Goal: Use online tool/utility: Utilize a website feature to perform a specific function

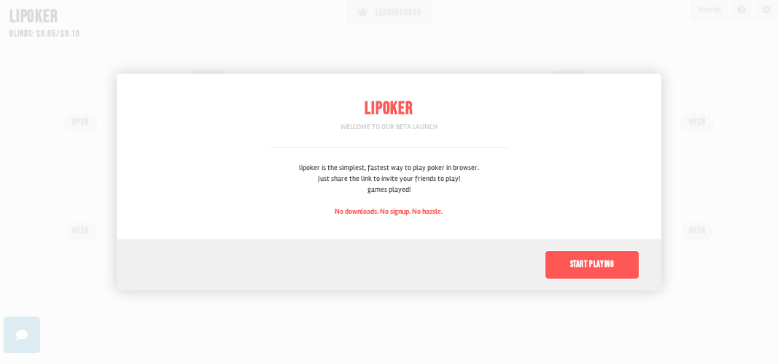
scroll to position [109, 0]
click at [577, 264] on button "Start playing" at bounding box center [592, 264] width 95 height 29
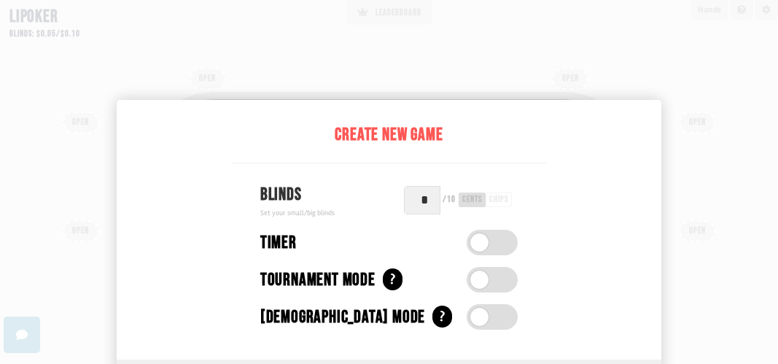
click at [404, 198] on input "*" at bounding box center [422, 200] width 36 height 28
type input "*"
click at [519, 238] on div "Timer" at bounding box center [389, 243] width 316 height 26
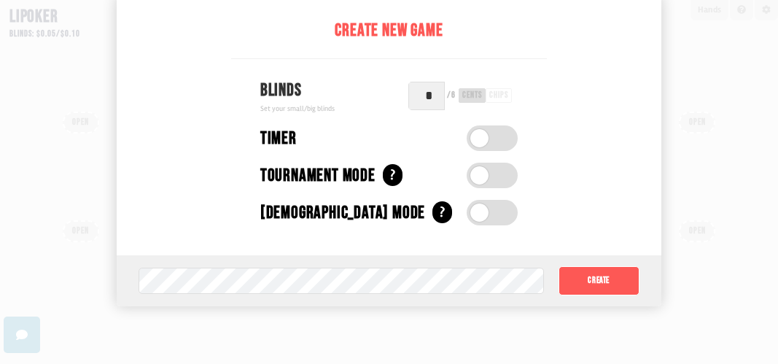
scroll to position [219, 0]
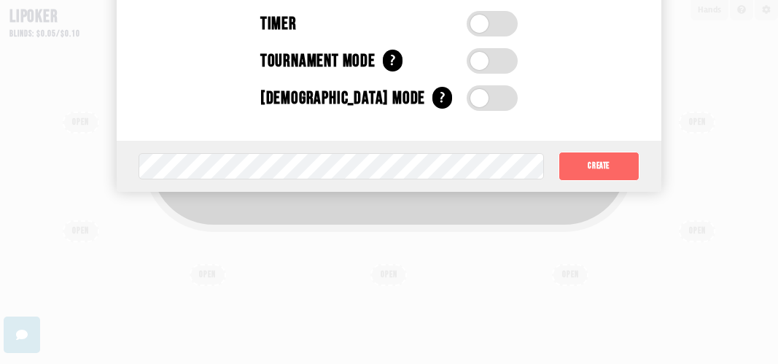
click at [581, 155] on button "Create" at bounding box center [598, 166] width 81 height 29
